Goal: Complete application form

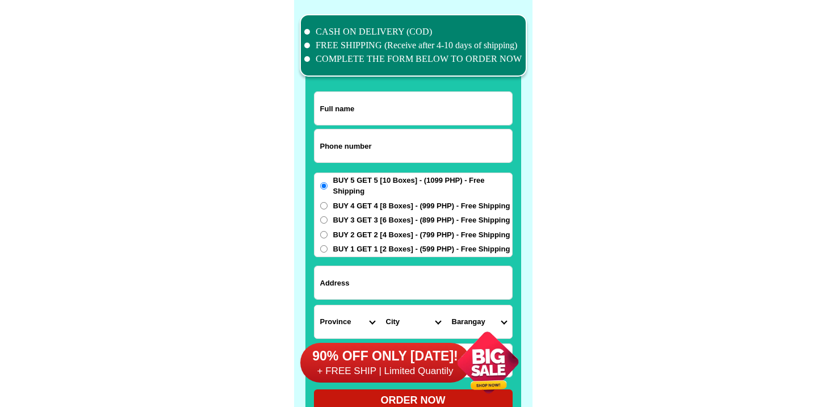
scroll to position [8820, 0]
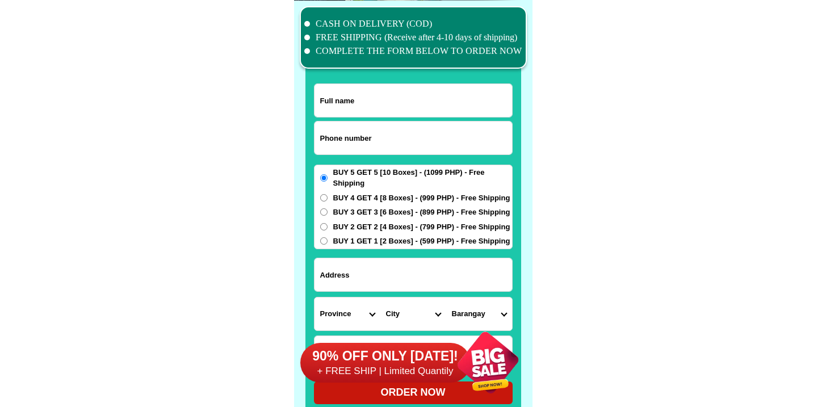
click at [364, 132] on input "Input phone_number" at bounding box center [412, 137] width 197 height 33
paste input "9615029693"
type input "09615029693"
click at [365, 107] on input "Input full_name" at bounding box center [412, 100] width 197 height 33
paste input "[PERSON_NAME] Red Portinto"
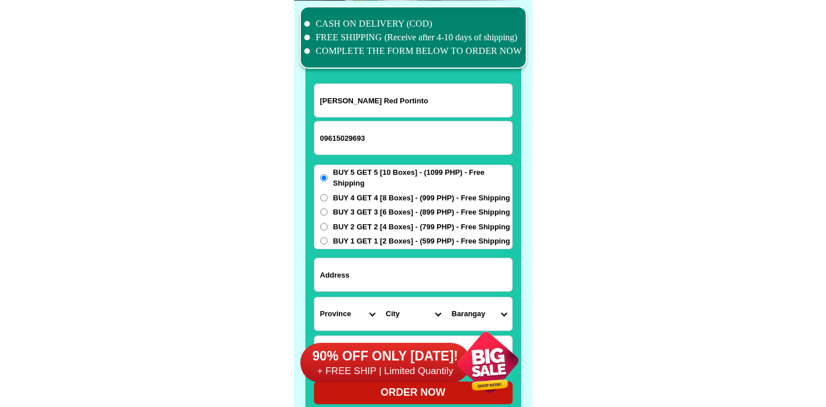
type input "[PERSON_NAME] Red Portinto"
click at [384, 270] on input "Input address" at bounding box center [412, 274] width 197 height 33
paste input "Tagabas ebaba [PERSON_NAME]"
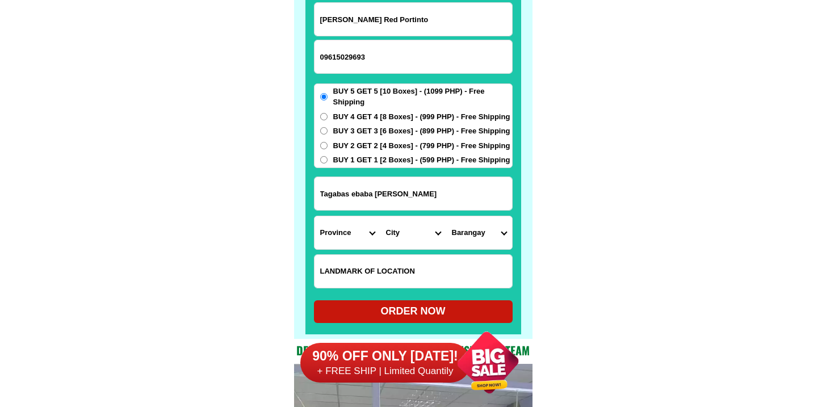
scroll to position [8956, 0]
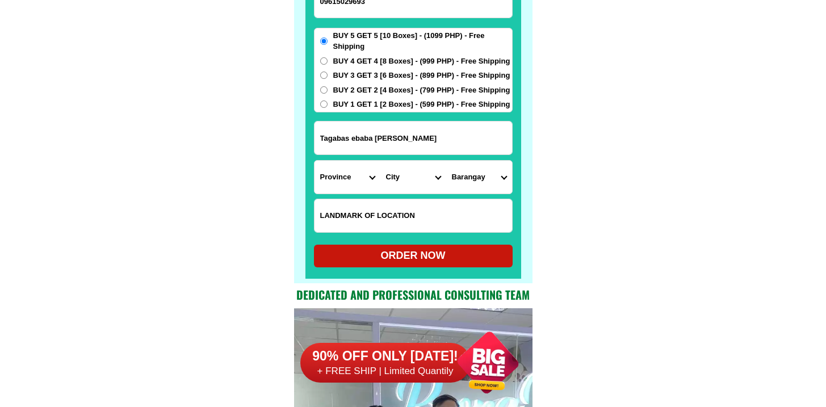
type input "Tagabas ebaba [PERSON_NAME]"
click at [339, 161] on select "Province [GEOGRAPHIC_DATA] [GEOGRAPHIC_DATA] [GEOGRAPHIC_DATA] [GEOGRAPHIC_DATA…" at bounding box center [347, 177] width 66 height 33
select select "63_397"
click at [314, 161] on select "Province [GEOGRAPHIC_DATA] [GEOGRAPHIC_DATA] [GEOGRAPHIC_DATA] [GEOGRAPHIC_DATA…" at bounding box center [347, 177] width 66 height 33
click at [400, 186] on select "City [GEOGRAPHIC_DATA] [GEOGRAPHIC_DATA] [GEOGRAPHIC_DATA] [GEOGRAPHIC_DATA] [G…" at bounding box center [413, 177] width 66 height 33
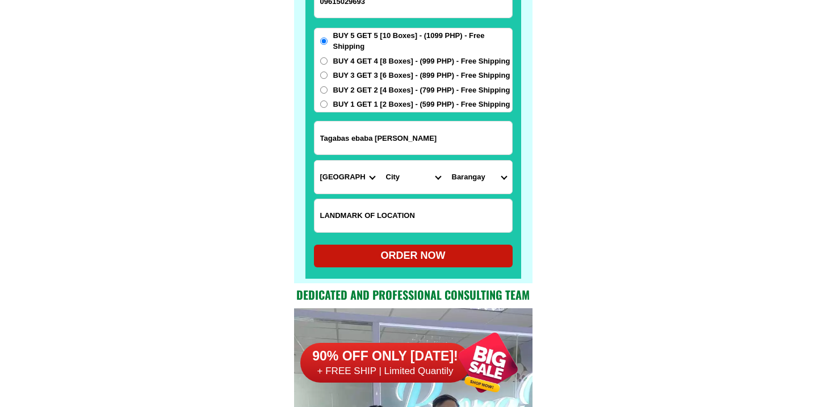
select select "63_397900"
click at [380, 161] on select "City [GEOGRAPHIC_DATA] [GEOGRAPHIC_DATA] [GEOGRAPHIC_DATA] [GEOGRAPHIC_DATA] [G…" at bounding box center [413, 177] width 66 height 33
click at [492, 167] on select "[GEOGRAPHIC_DATA][PERSON_NAME] (pob.) Barangay 10 (pob.) Barangay 2 (pob.) Bara…" at bounding box center [479, 177] width 66 height 33
select select "63_3979003734"
click at [446, 161] on select "[GEOGRAPHIC_DATA][PERSON_NAME] (pob.) Barangay 10 (pob.) Barangay 2 (pob.) Bara…" at bounding box center [479, 177] width 66 height 33
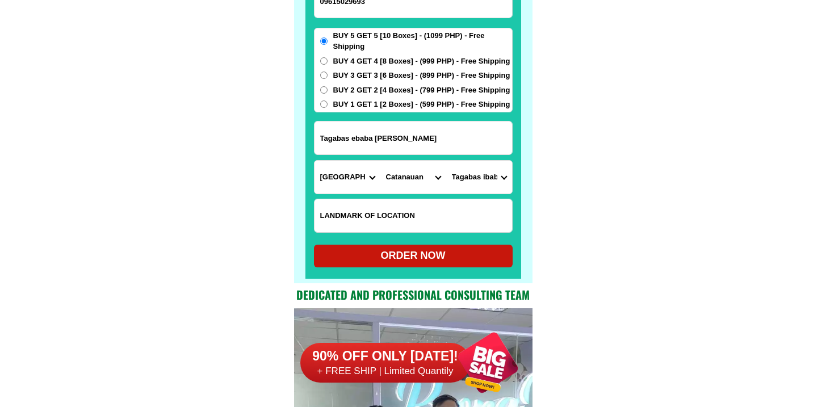
click at [399, 253] on div "ORDER NOW" at bounding box center [413, 255] width 199 height 15
radio input "true"
